Goal: Task Accomplishment & Management: Manage account settings

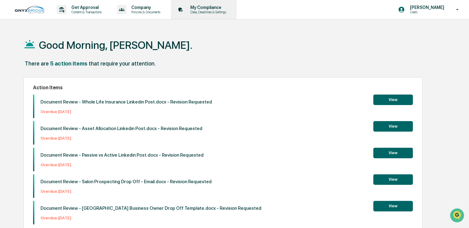
click at [208, 12] on p "Data, Deadlines & Settings" at bounding box center [207, 12] width 44 height 4
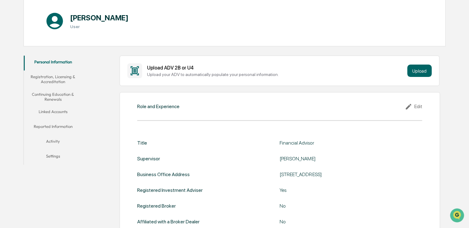
scroll to position [65, 0]
click at [54, 112] on button "Linked Accounts" at bounding box center [53, 112] width 59 height 15
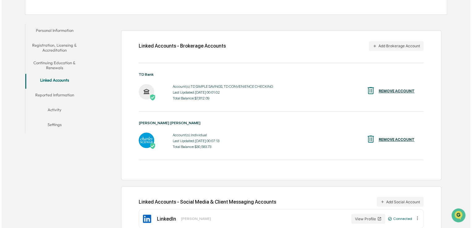
scroll to position [96, 0]
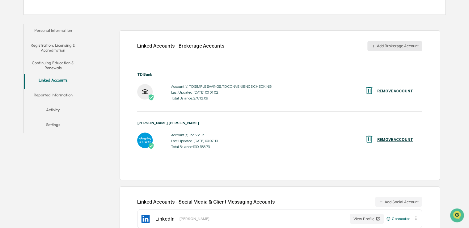
click at [390, 45] on button "Add Brokerage Account" at bounding box center [394, 46] width 55 height 10
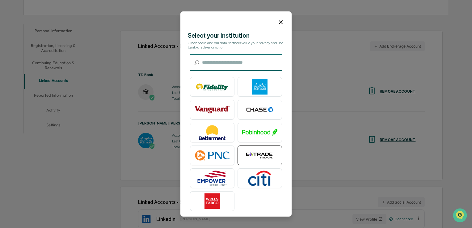
scroll to position [2, 0]
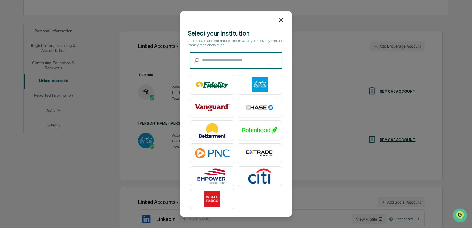
click at [208, 64] on input "text" at bounding box center [242, 60] width 80 height 16
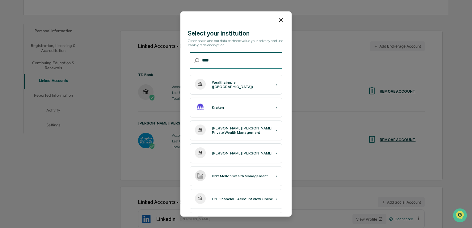
scroll to position [0, 0]
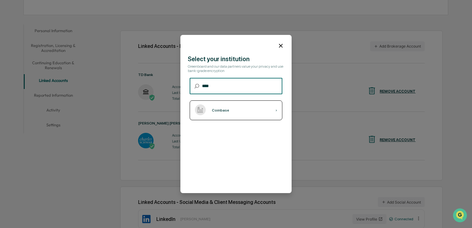
type input "****"
click at [232, 103] on div "Coinbase ›" at bounding box center [236, 110] width 93 height 20
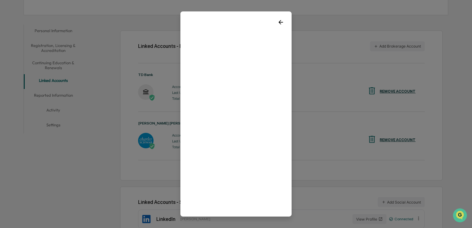
scroll to position [6, 0]
click at [279, 17] on icon at bounding box center [281, 16] width 4 height 4
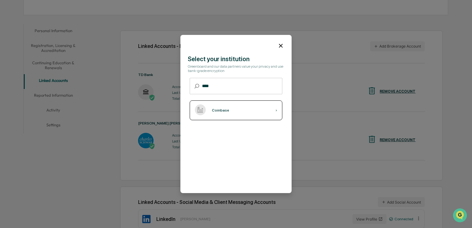
click at [216, 112] on div "Coinbase" at bounding box center [220, 110] width 17 height 4
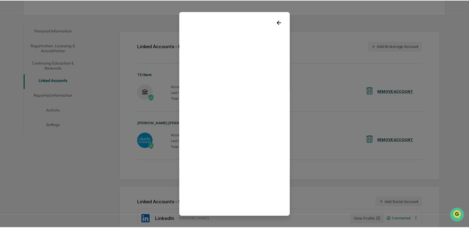
scroll to position [6, 0]
